Goal: Transaction & Acquisition: Purchase product/service

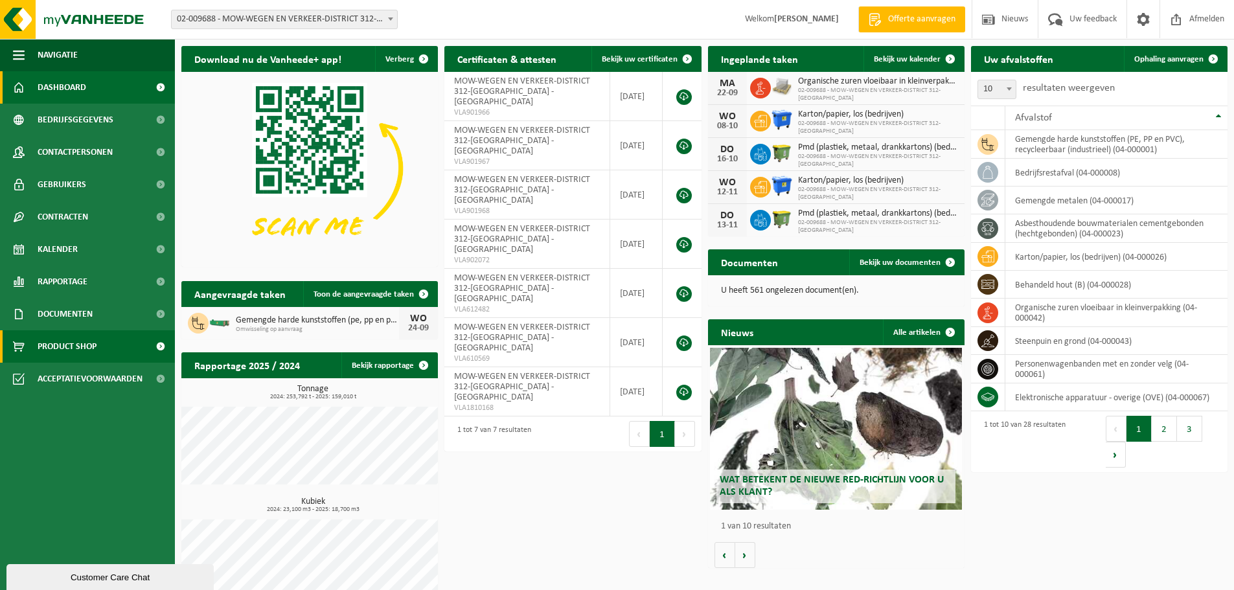
click at [78, 343] on span "Product Shop" at bounding box center [67, 346] width 59 height 32
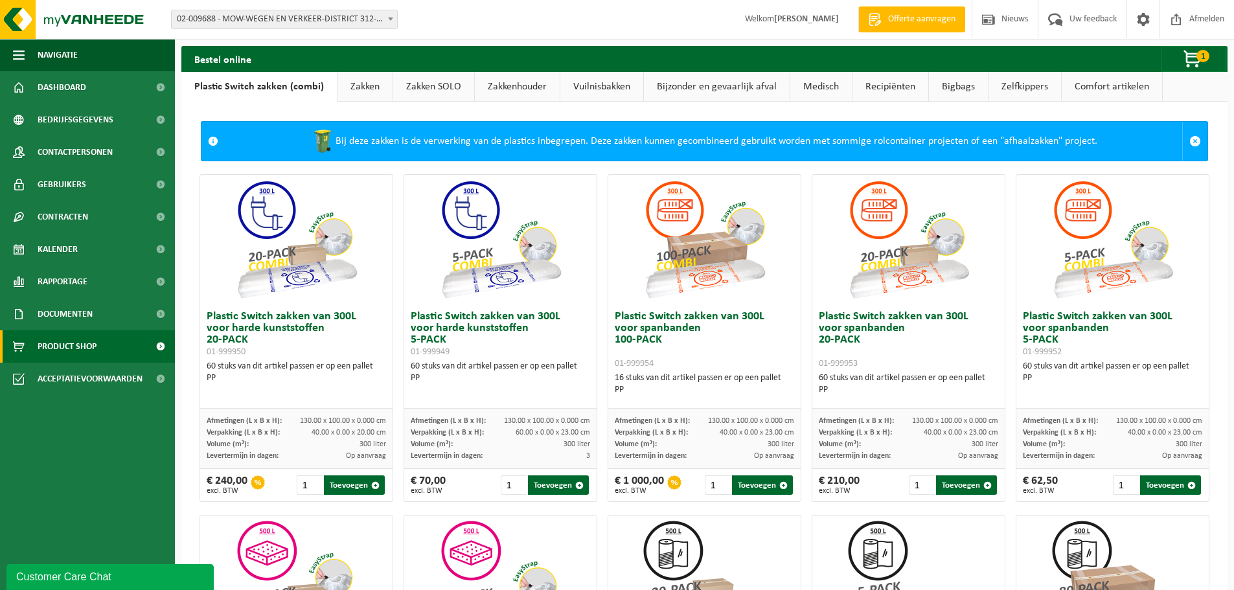
click at [95, 351] on span "Product Shop" at bounding box center [67, 346] width 59 height 32
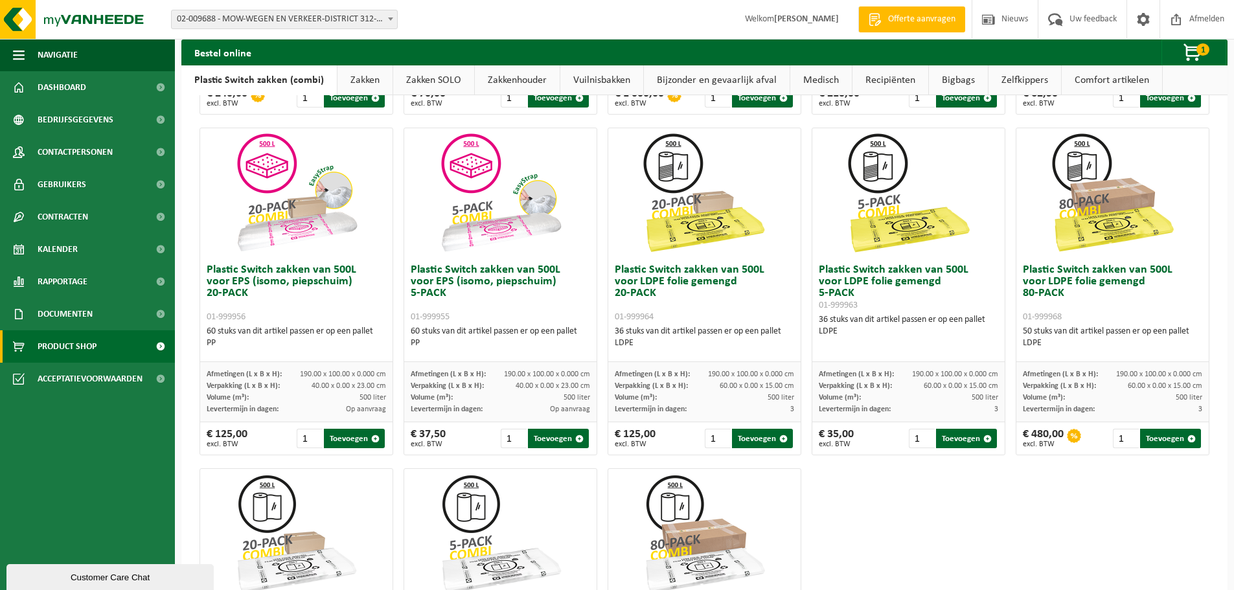
scroll to position [389, 0]
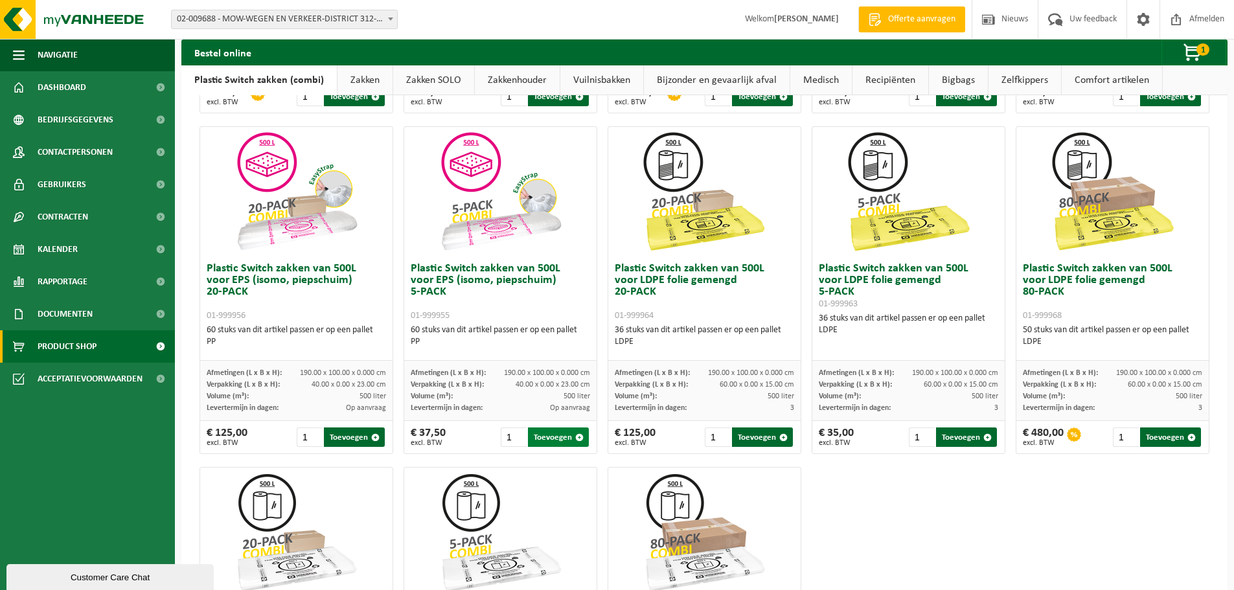
click at [552, 437] on button "Toevoegen" at bounding box center [558, 437] width 61 height 19
click at [1202, 45] on span "2" at bounding box center [1202, 49] width 13 height 12
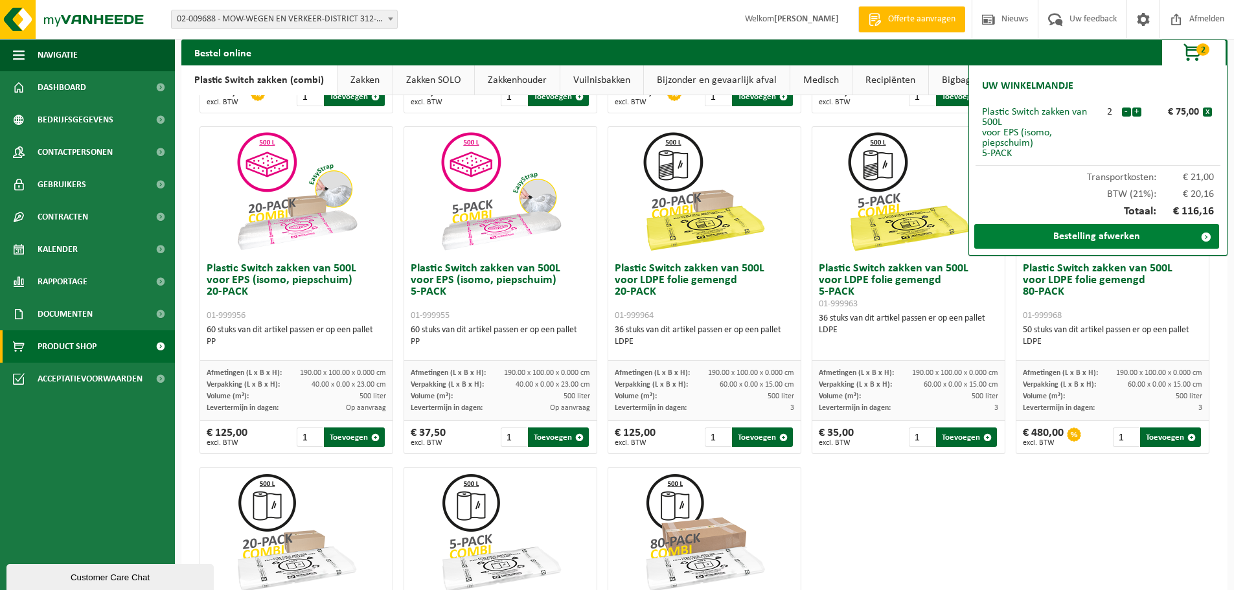
click at [1088, 237] on link "Bestelling afwerken" at bounding box center [1096, 236] width 245 height 25
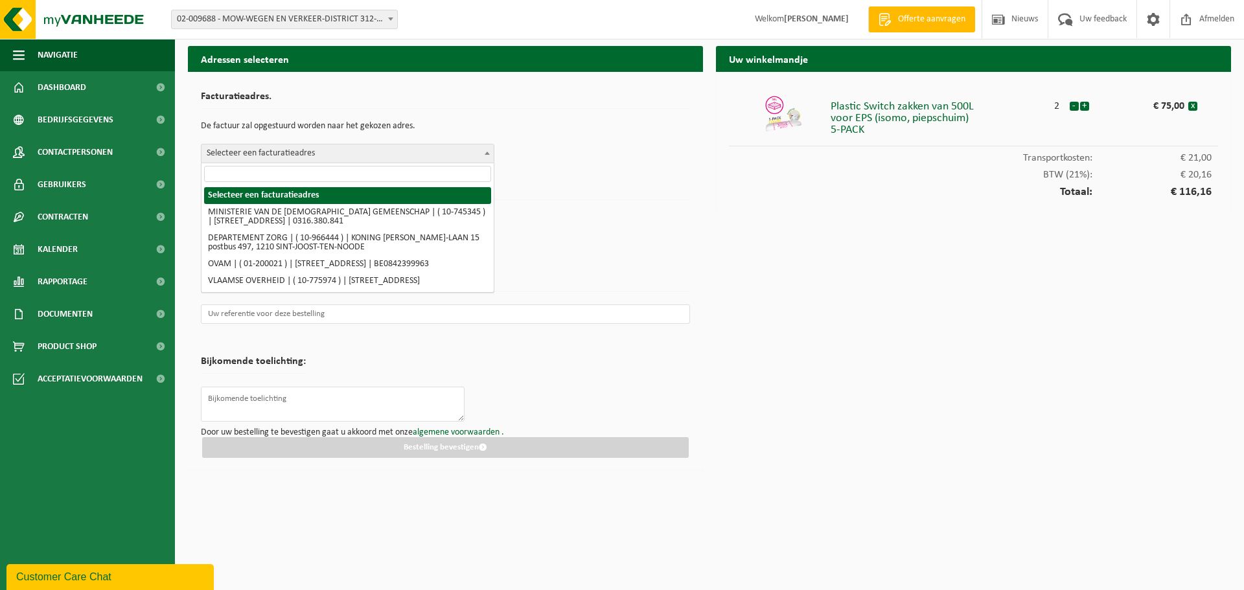
click at [470, 149] on span "Selecteer een facturatieadres" at bounding box center [347, 153] width 292 height 18
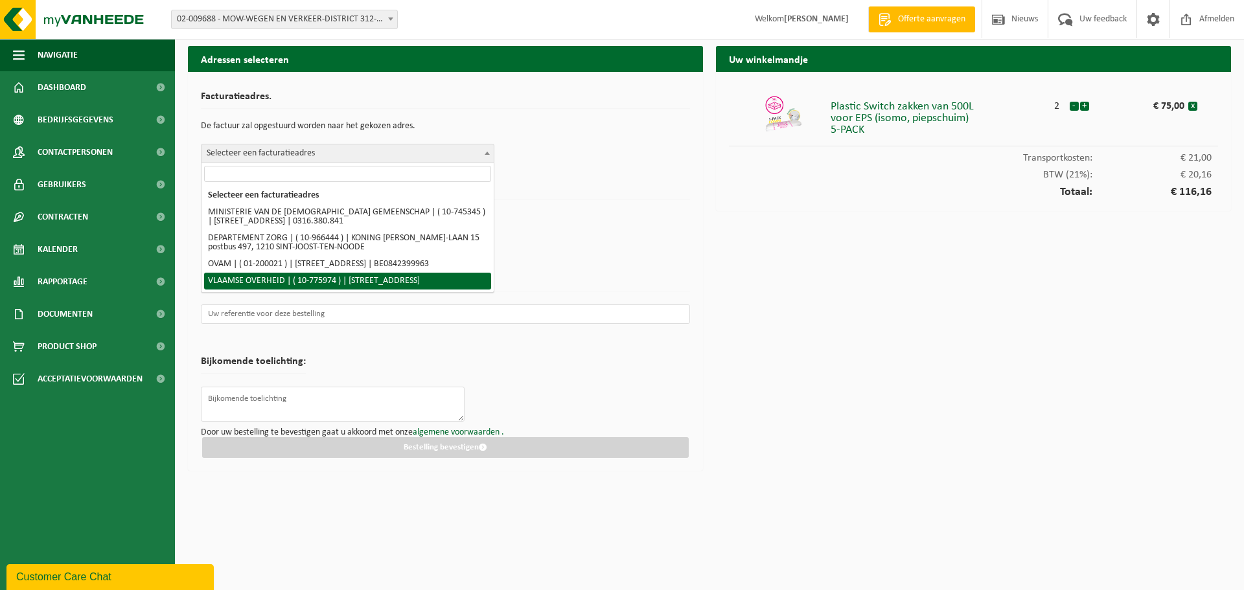
click at [587, 226] on p "De bestelling zal op het gekozen adres afgeleverd worden." at bounding box center [445, 218] width 489 height 22
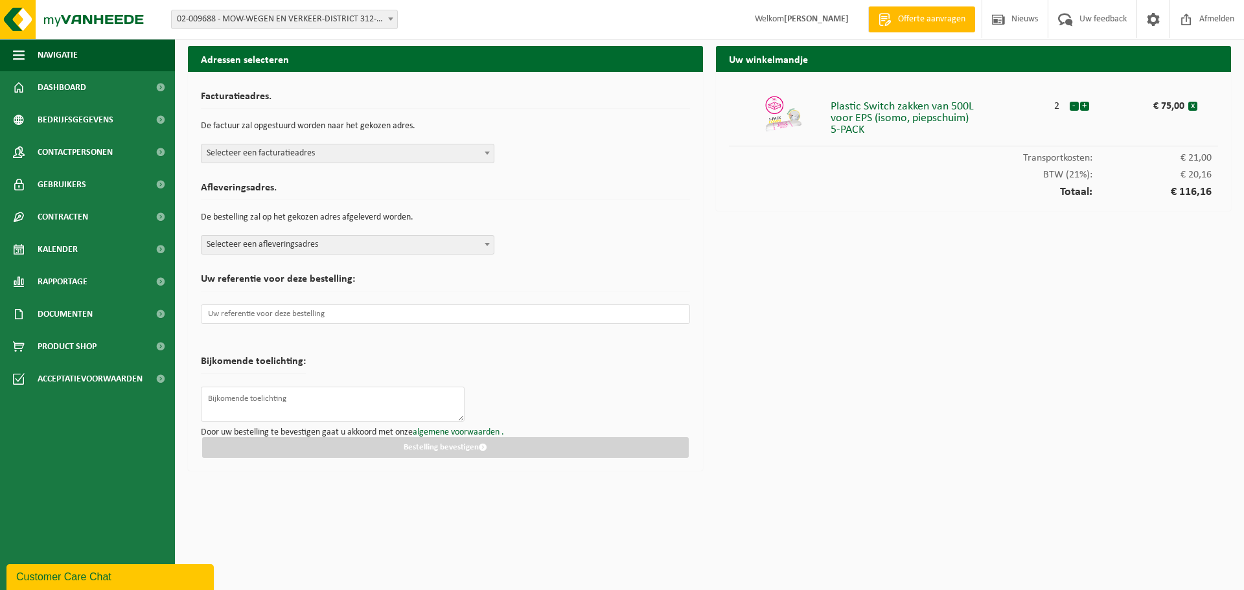
click at [453, 244] on span "Selecteer een afleveringsadres" at bounding box center [347, 245] width 292 height 18
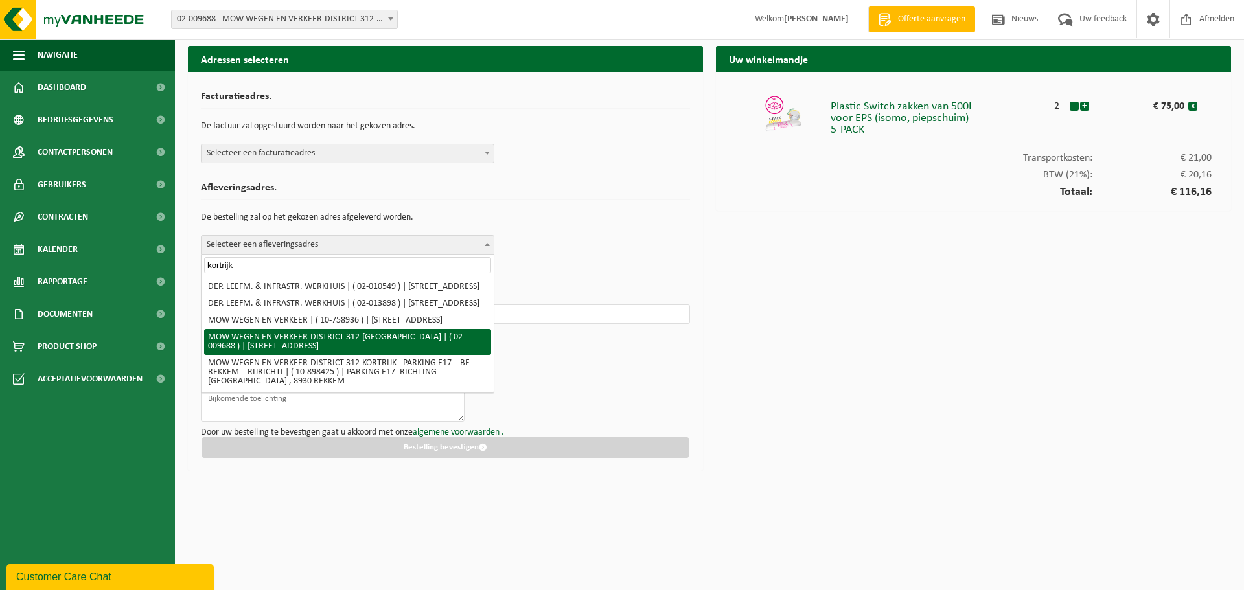
type input "kortrijk"
select select "1850"
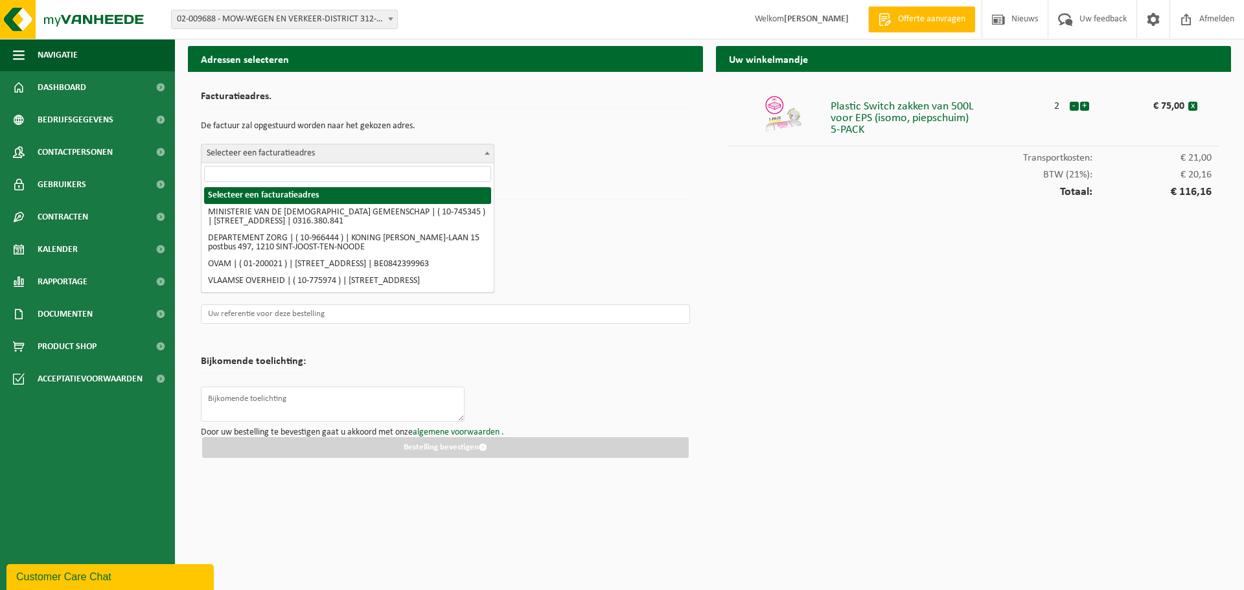
click at [411, 155] on span "Selecteer een facturatieadres" at bounding box center [347, 153] width 292 height 18
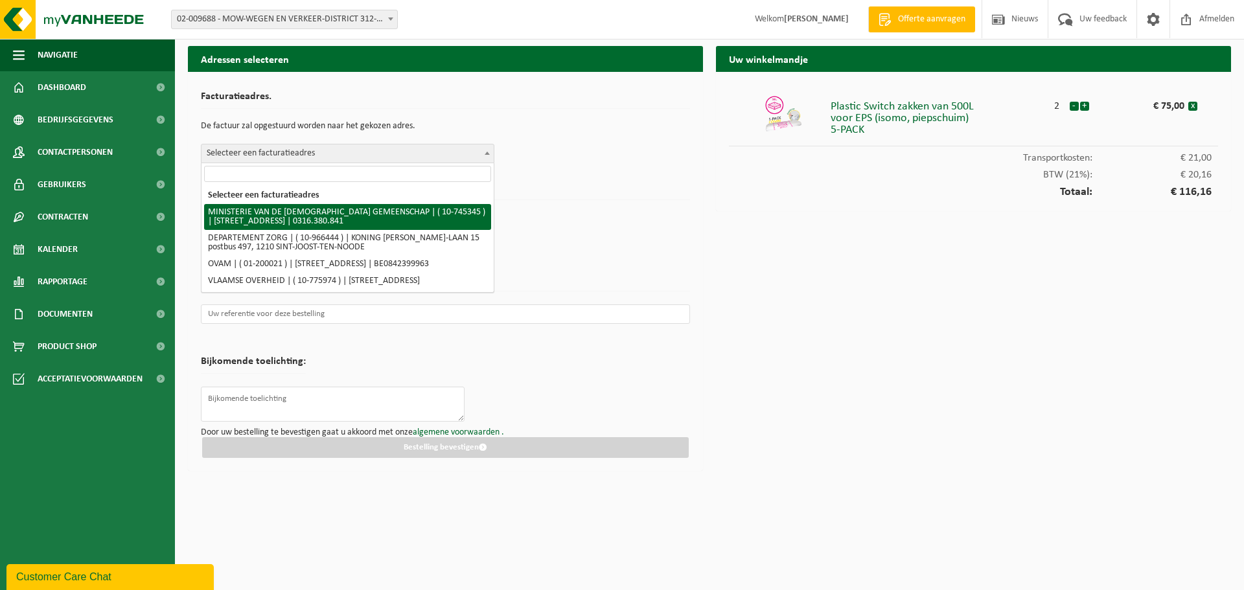
select select "5918"
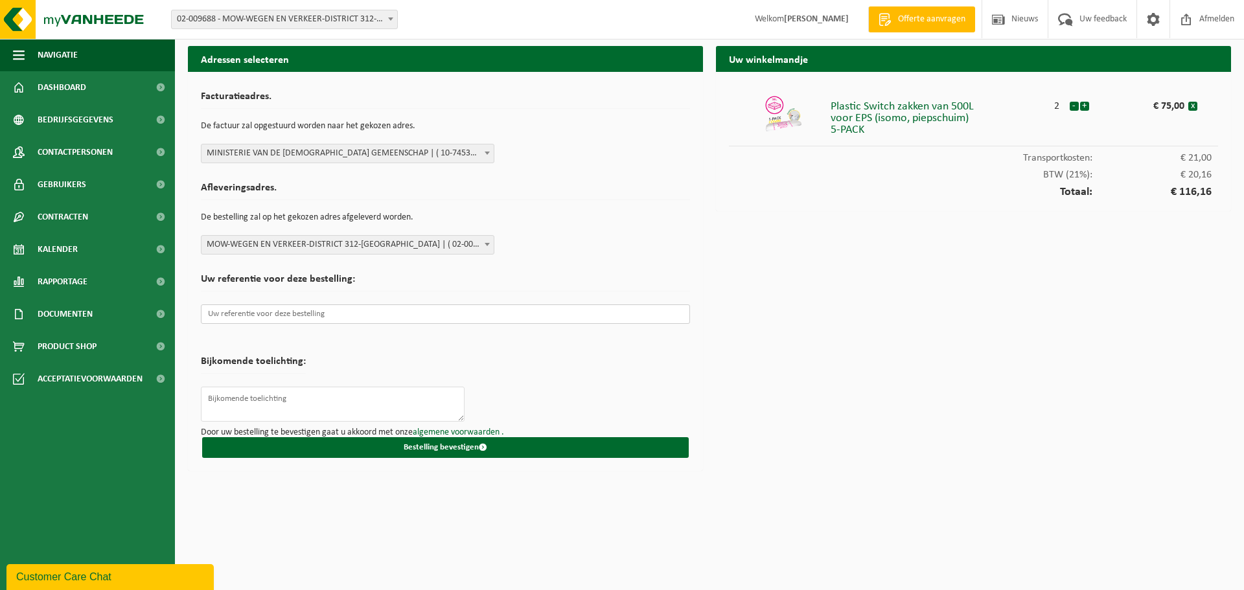
click at [306, 312] on input "text" at bounding box center [445, 313] width 489 height 19
click at [485, 154] on b at bounding box center [487, 153] width 5 height 3
click at [578, 198] on h2 "Afleveringsadres." at bounding box center [445, 191] width 489 height 17
click at [356, 16] on span "02-009688 - MOW-WEGEN EN VERKEER-DISTRICT 312-[GEOGRAPHIC_DATA] - [GEOGRAPHIC_D…" at bounding box center [284, 19] width 225 height 18
click at [593, 89] on div "Facturatieadres. De factuur zal opgestuurd worden naar het gekozen adres. Selec…" at bounding box center [445, 124] width 489 height 78
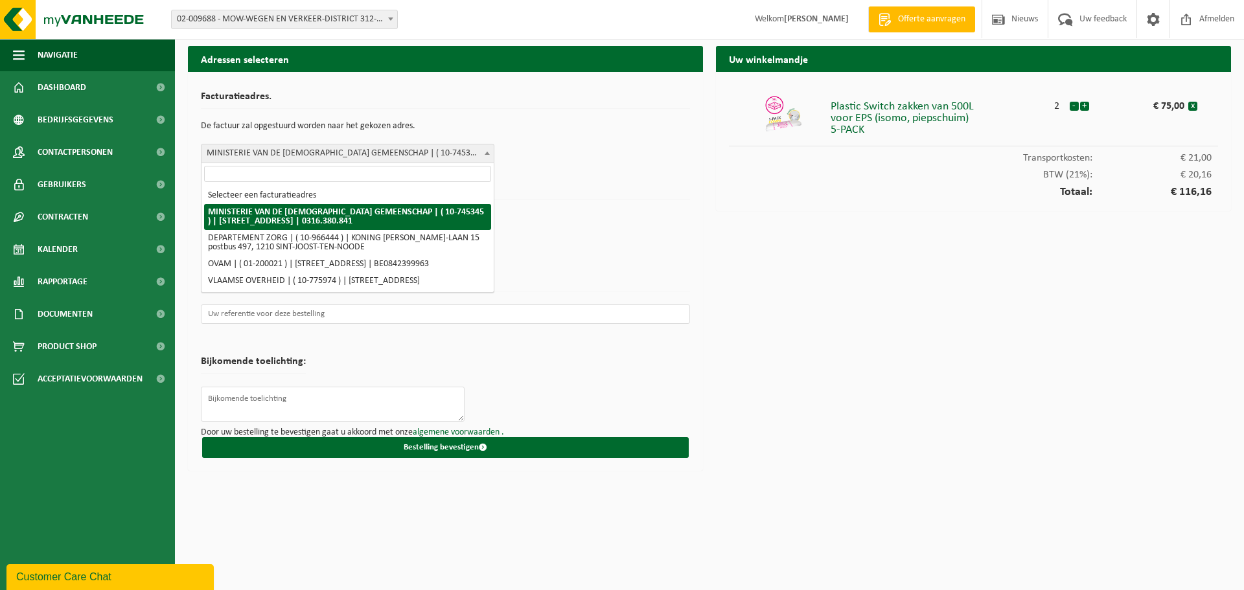
click at [478, 150] on span "MINISTERIE VAN DE VLAAMSE GEMEENSCHAP | ( 10-745345 ) | HAVENLAAN 88 bus 50, 10…" at bounding box center [347, 153] width 292 height 18
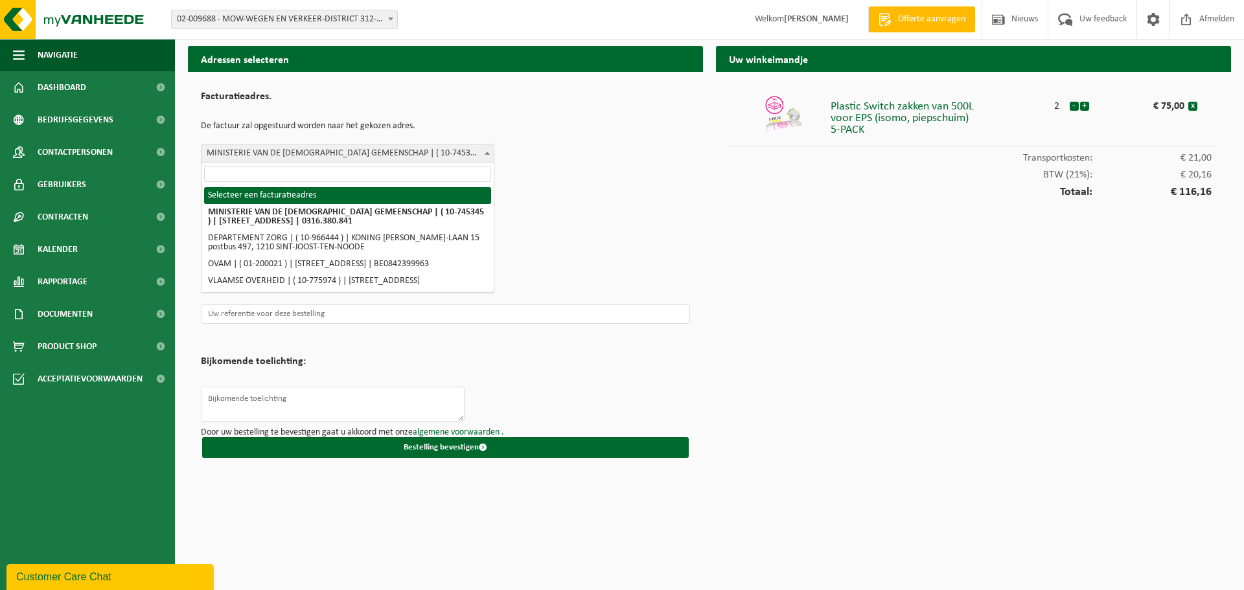
click at [412, 148] on span "MINISTERIE VAN DE VLAAMSE GEMEENSCHAP | ( 10-745345 ) | HAVENLAAN 88 bus 50, 10…" at bounding box center [347, 153] width 292 height 18
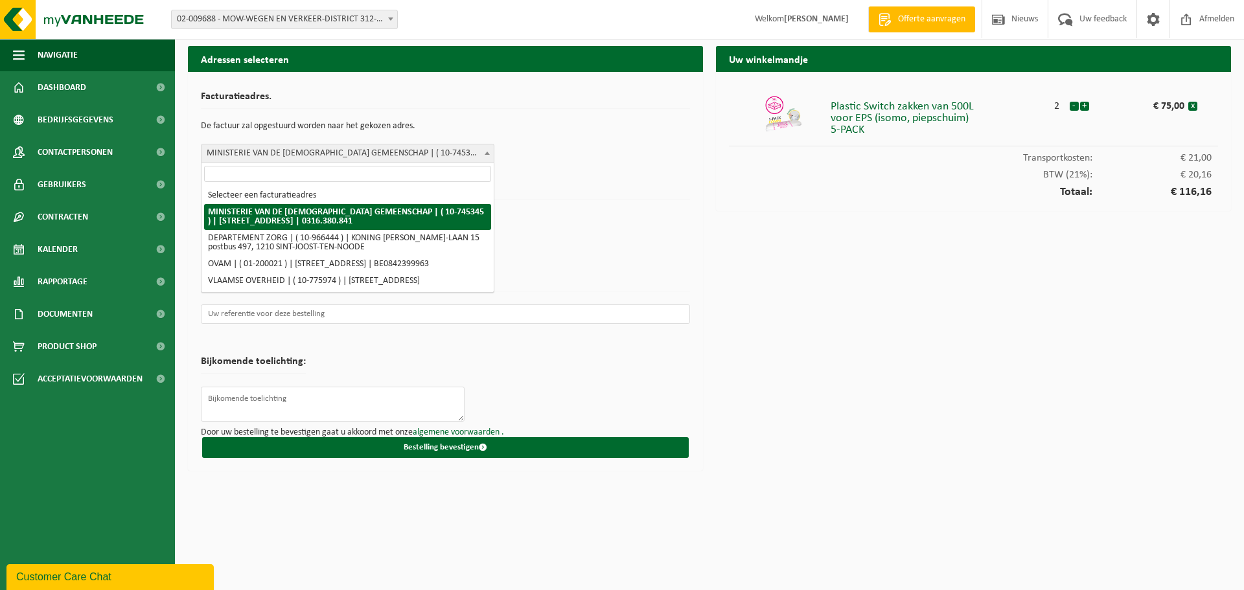
click at [412, 149] on span "MINISTERIE VAN DE VLAAMSE GEMEENSCHAP | ( 10-745345 ) | HAVENLAAN 88 bus 50, 10…" at bounding box center [347, 153] width 292 height 18
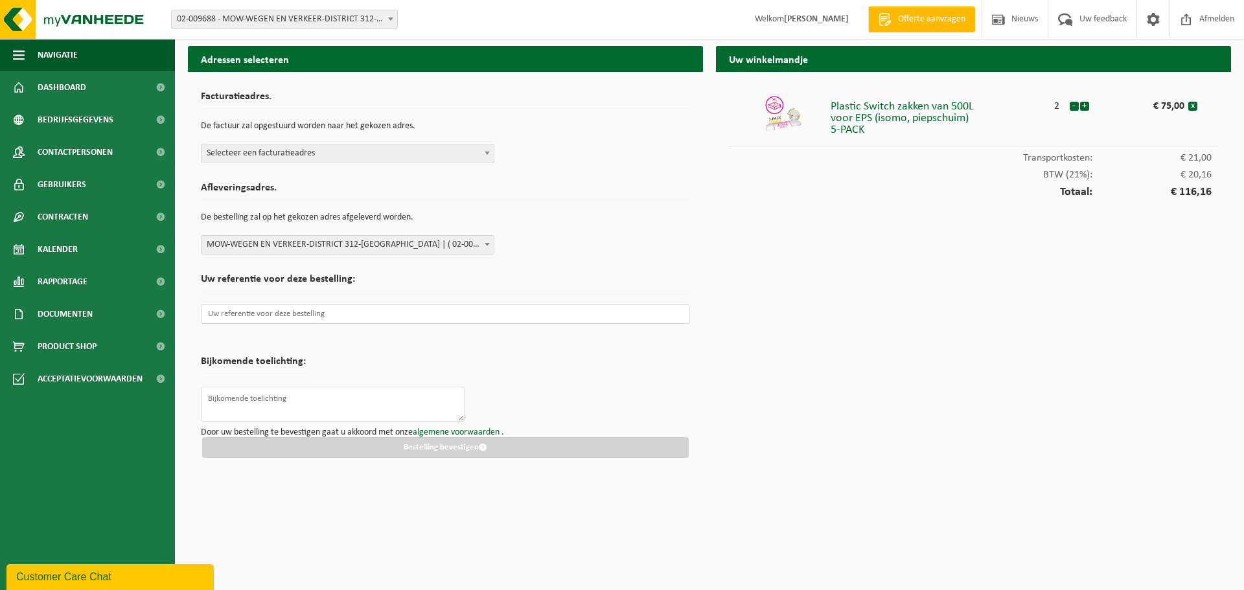
click at [485, 152] on b at bounding box center [487, 153] width 5 height 3
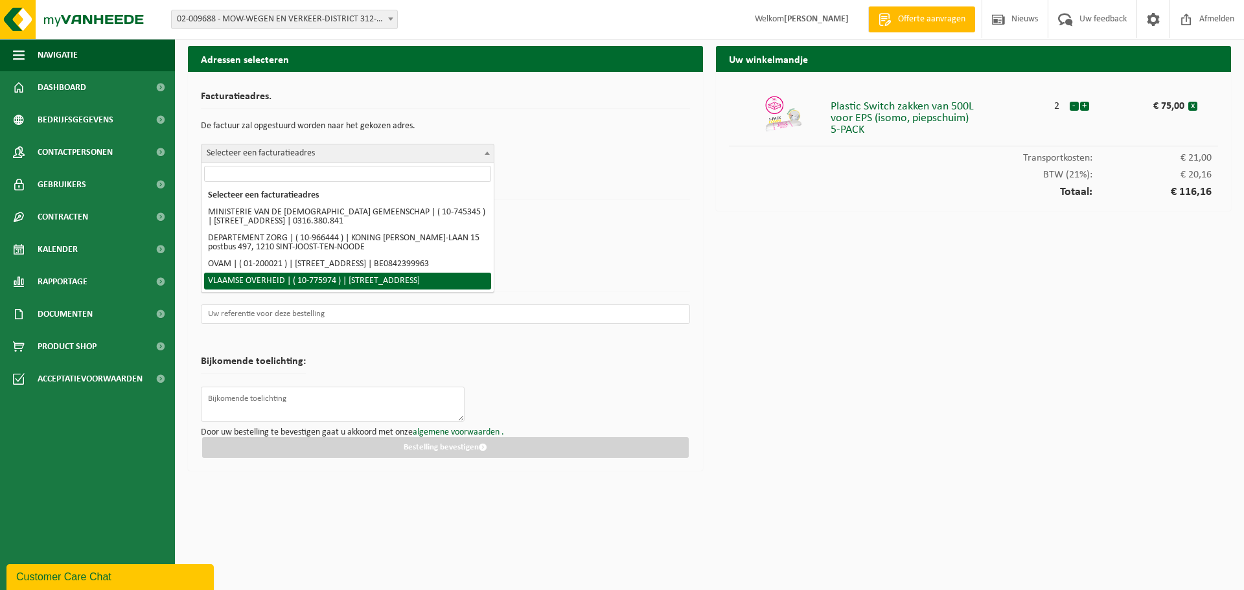
select select "142946"
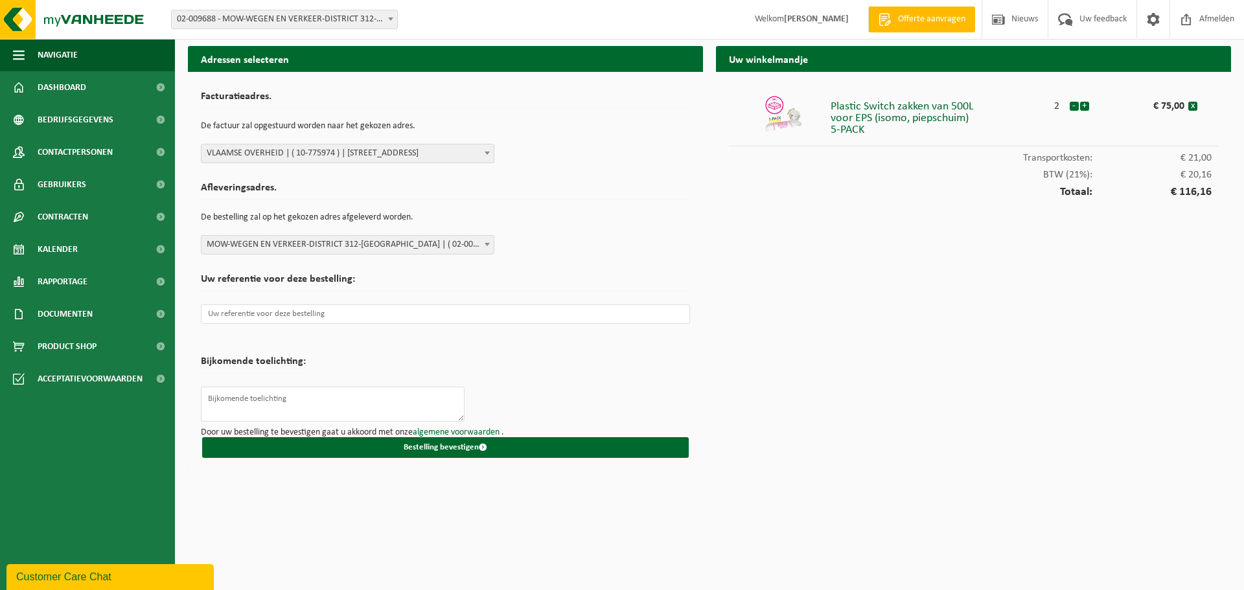
click at [619, 253] on div "Afleveringsadres. De bestelling zal op het gekozen adres afgeleverd worden. Sel…" at bounding box center [445, 215] width 489 height 78
click at [271, 317] on input "text" at bounding box center [445, 313] width 489 height 19
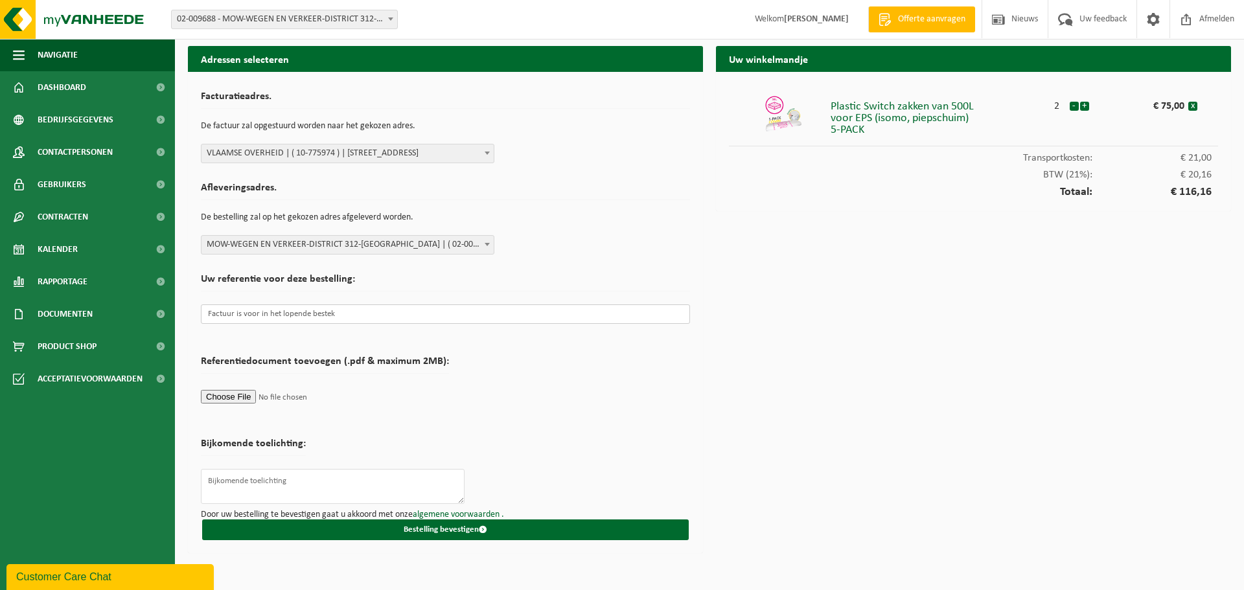
click at [360, 317] on input "Factuur is voor in het lopende bestek" at bounding box center [445, 313] width 489 height 19
click at [337, 312] on input "Factuur is voor in het lopende bestek" at bounding box center [445, 313] width 489 height 19
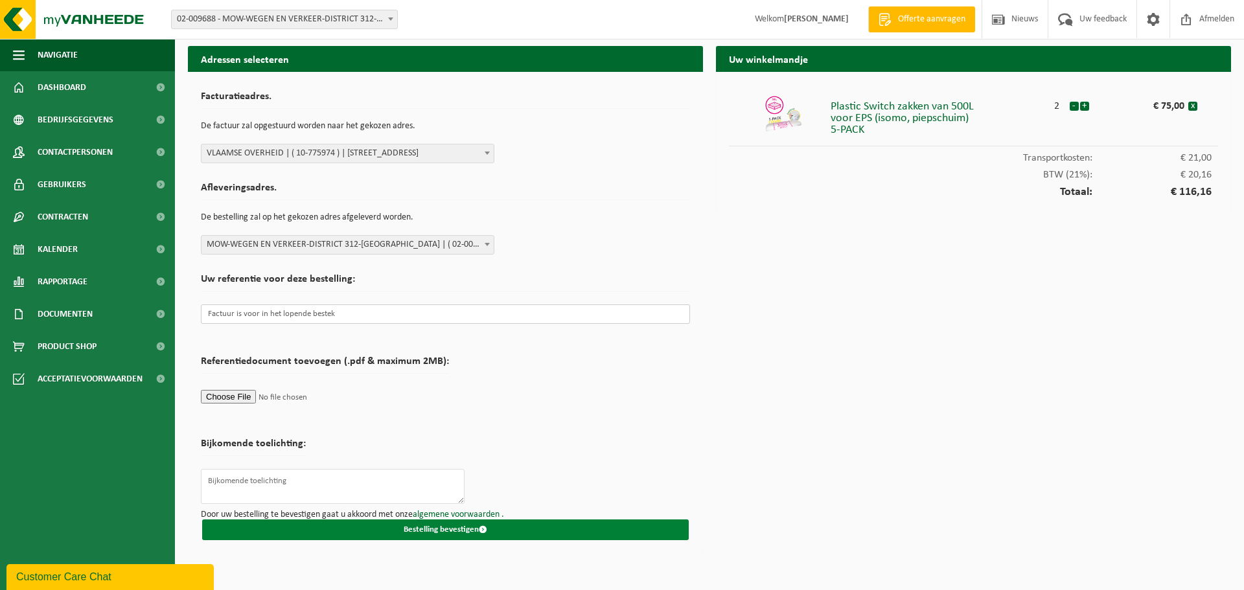
type input "Factuur is voor in het lopende bestek"
click at [439, 529] on button "Bestelling bevestigen" at bounding box center [445, 529] width 486 height 21
